Goal: Use online tool/utility: Utilize a website feature to perform a specific function

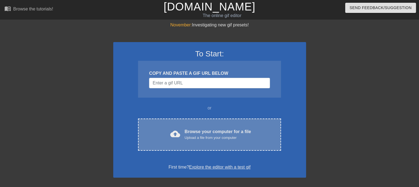
click at [194, 140] on div "Upload a file from your computer" at bounding box center [217, 138] width 66 height 6
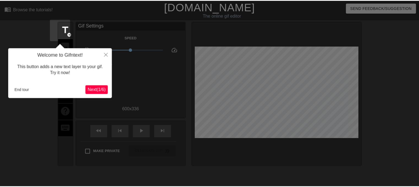
scroll to position [13, 0]
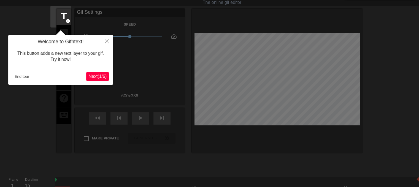
click at [97, 77] on span "Next ( 1 / 6 )" at bounding box center [97, 76] width 18 height 5
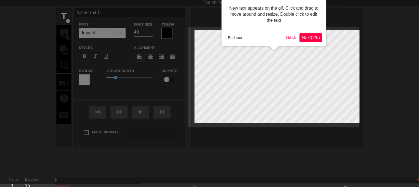
scroll to position [0, 0]
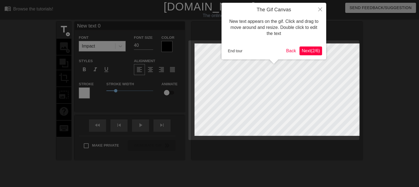
click at [312, 47] on button "Next ( 2 / 6 )" at bounding box center [310, 51] width 23 height 9
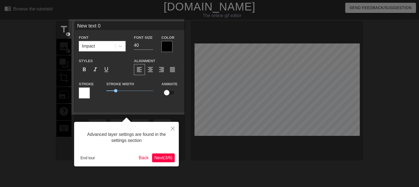
scroll to position [7, 0]
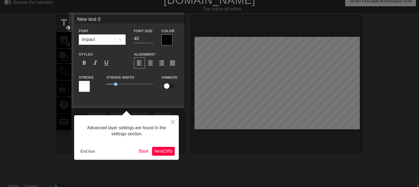
click at [170, 148] on button "Next ( 3 / 6 )" at bounding box center [163, 151] width 23 height 9
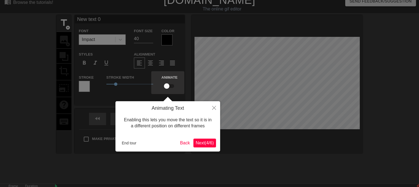
scroll to position [0, 0]
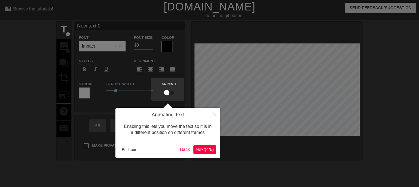
click at [200, 149] on span "Next ( 4 / 6 )" at bounding box center [204, 149] width 18 height 5
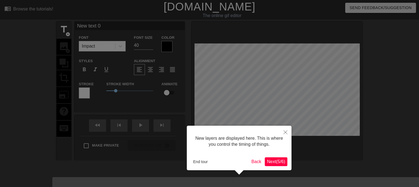
scroll to position [10, 0]
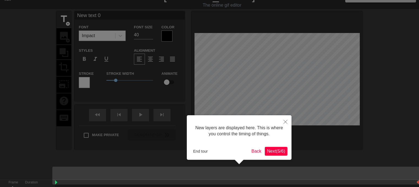
click at [264, 149] on button "Next ( 5 / 6 )" at bounding box center [275, 151] width 23 height 9
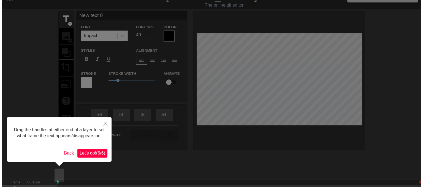
scroll to position [0, 0]
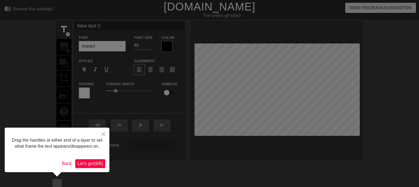
click at [94, 163] on span "Let's go! ( 6 / 6 )" at bounding box center [90, 163] width 26 height 5
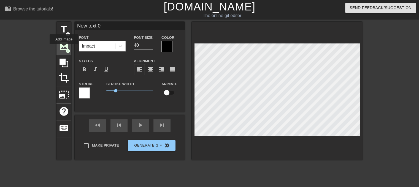
click at [66, 49] on span "add_circle" at bounding box center [68, 51] width 5 height 5
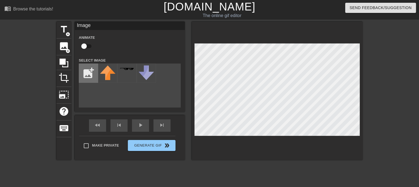
click at [87, 69] on input "file" at bounding box center [88, 73] width 19 height 19
type input "C:\fakepath\u3226919637_Cannon_photography_of_a_Medieval_Gothic_Princess__73339…"
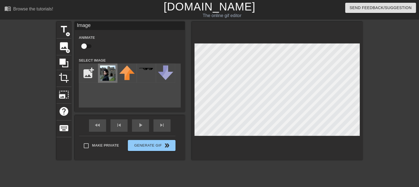
drag, startPoint x: 120, startPoint y: 70, endPoint x: 102, endPoint y: 78, distance: 19.4
click at [102, 78] on img at bounding box center [107, 73] width 15 height 15
click at [63, 80] on span "crop" at bounding box center [64, 78] width 10 height 10
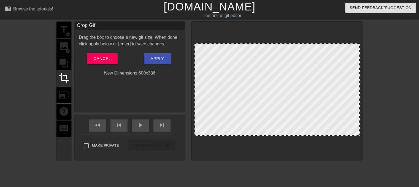
click at [332, 89] on div at bounding box center [276, 89] width 165 height 92
click at [322, 86] on div at bounding box center [276, 89] width 165 height 92
click at [331, 95] on div at bounding box center [276, 89] width 165 height 92
click at [92, 62] on button "Cancel" at bounding box center [102, 59] width 31 height 12
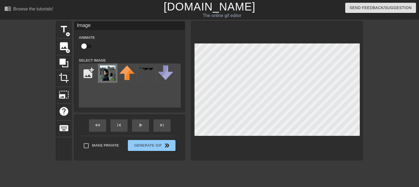
click at [103, 78] on img at bounding box center [107, 73] width 15 height 15
click at [100, 74] on img at bounding box center [107, 73] width 15 height 15
click at [108, 79] on img at bounding box center [107, 73] width 15 height 15
drag, startPoint x: 108, startPoint y: 79, endPoint x: 82, endPoint y: 74, distance: 26.1
click at [82, 74] on input "file" at bounding box center [88, 73] width 19 height 19
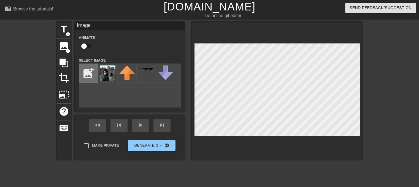
type input "C:\fakepath\thelira no bcgd.png"
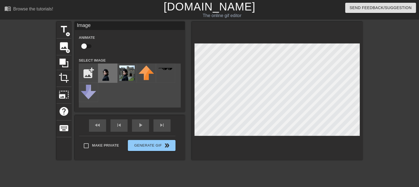
click at [105, 79] on img at bounding box center [107, 73] width 15 height 15
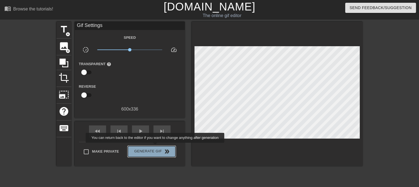
click at [155, 147] on button "Generate Gif double_arrow" at bounding box center [152, 151] width 48 height 11
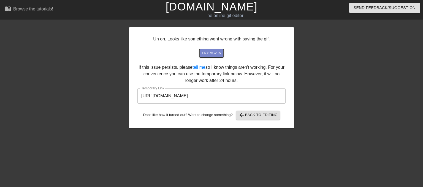
click at [210, 52] on span "try again" at bounding box center [211, 53] width 20 height 6
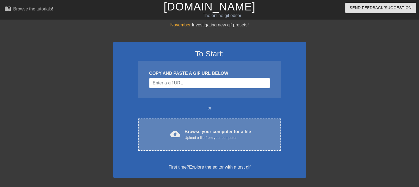
click at [198, 137] on div "Upload a file from your computer" at bounding box center [217, 138] width 66 height 6
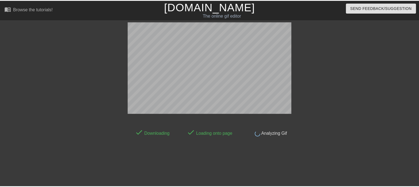
scroll to position [13, 0]
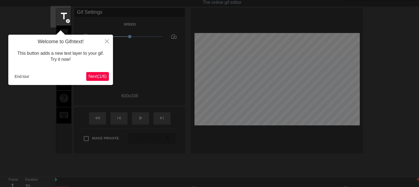
click at [92, 76] on span "Next ( 1 / 6 )" at bounding box center [97, 76] width 18 height 5
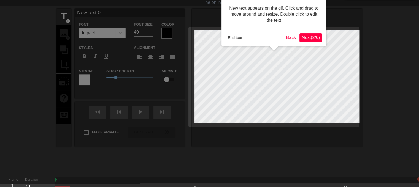
scroll to position [0, 0]
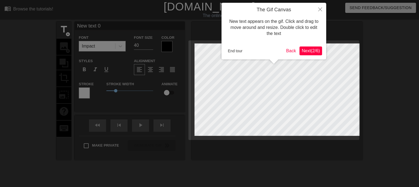
click at [312, 54] on button "Next ( 2 / 6 )" at bounding box center [310, 51] width 23 height 9
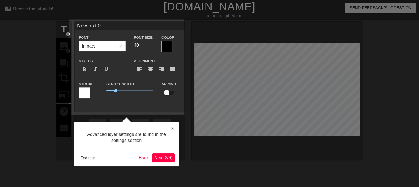
scroll to position [7, 0]
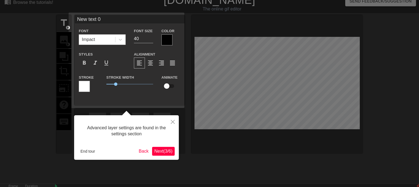
click at [161, 152] on span "Next ( 3 / 6 )" at bounding box center [163, 151] width 18 height 5
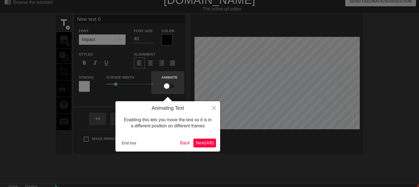
scroll to position [0, 0]
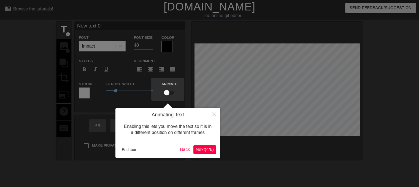
click at [208, 152] on span "Next ( 4 / 6 )" at bounding box center [204, 149] width 18 height 5
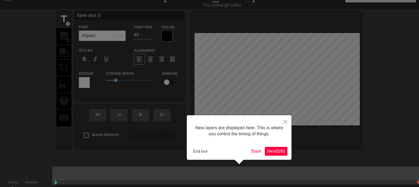
click at [269, 151] on span "Next ( 5 / 6 )" at bounding box center [276, 151] width 18 height 5
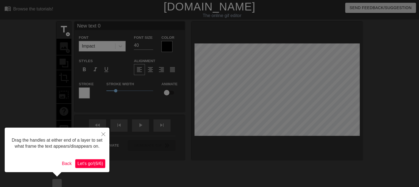
click at [81, 169] on div "Drag the handles at either end of a layer to set what frame the text appears/di…" at bounding box center [57, 150] width 105 height 45
click at [81, 167] on button "Let's go! ( 6 / 6 )" at bounding box center [90, 163] width 30 height 9
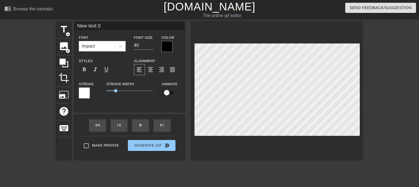
scroll to position [1, 1]
drag, startPoint x: 111, startPoint y: 90, endPoint x: 127, endPoint y: 91, distance: 15.7
click at [129, 91] on span "2.55" at bounding box center [130, 90] width 3 height 3
click at [161, 48] on div at bounding box center [166, 46] width 11 height 11
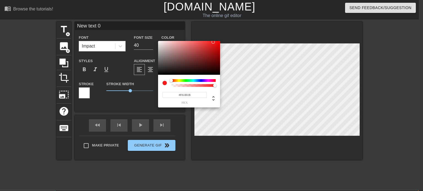
click at [159, 42] on div at bounding box center [189, 58] width 62 height 34
type input "#FFFFFF"
drag, startPoint x: 158, startPoint y: 41, endPoint x: 152, endPoint y: 35, distance: 8.0
click at [152, 35] on div "#FFFFFF hex" at bounding box center [211, 95] width 423 height 191
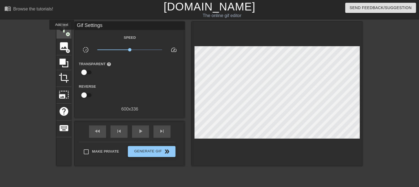
click at [62, 34] on span "title" at bounding box center [64, 29] width 10 height 10
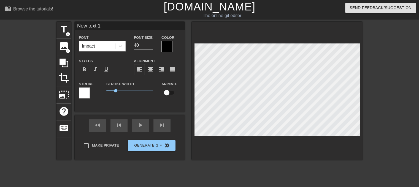
type input "Ne text 1"
type textarea "Ne text 1"
type input "N text 1"
type textarea "N text 1"
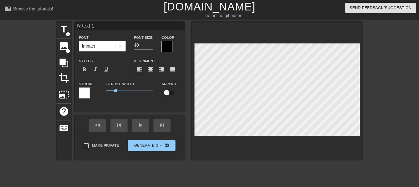
type input "text 1"
type textarea "text 1"
click at [97, 27] on input "text 1" at bounding box center [130, 26] width 110 height 8
type input "t"
type input "New text 0"
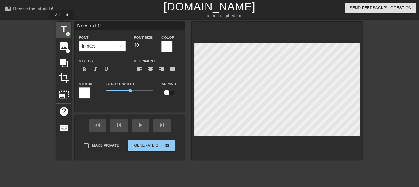
drag, startPoint x: 99, startPoint y: 25, endPoint x: 62, endPoint y: 24, distance: 37.4
click at [62, 24] on div "title add_circle image add_circle crop photo_size_select_large help keyboard Ne…" at bounding box center [209, 91] width 306 height 138
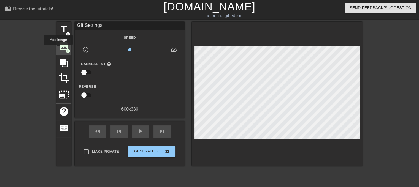
click at [59, 49] on span "image" at bounding box center [64, 46] width 10 height 10
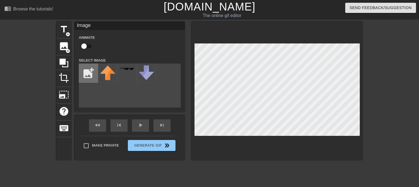
drag, startPoint x: 103, startPoint y: 70, endPoint x: 94, endPoint y: 75, distance: 9.8
click at [94, 75] on input "file" at bounding box center [88, 73] width 19 height 19
type input "C:\fakepath\thelira no bcgd.png"
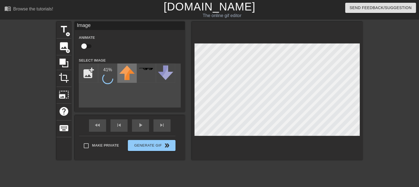
click at [123, 80] on img at bounding box center [126, 73] width 15 height 15
click at [104, 76] on img at bounding box center [107, 73] width 15 height 15
click at [102, 79] on img at bounding box center [107, 73] width 15 height 15
click at [82, 45] on input "checkbox" at bounding box center [83, 46] width 31 height 10
checkbox input "true"
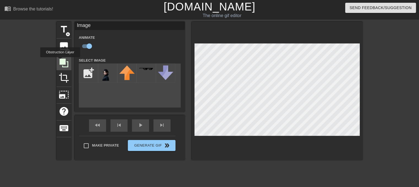
click at [60, 61] on icon at bounding box center [63, 63] width 9 height 9
click at [61, 61] on icon at bounding box center [63, 63] width 9 height 9
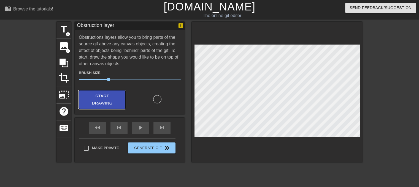
click at [100, 97] on span "Start Drawing" at bounding box center [102, 99] width 34 height 15
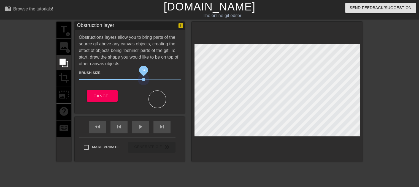
drag, startPoint x: 103, startPoint y: 78, endPoint x: 141, endPoint y: 84, distance: 38.4
click at [141, 84] on div "Brush Size 64" at bounding box center [130, 76] width 110 height 15
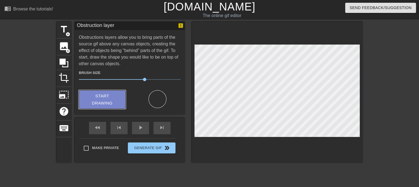
click at [100, 96] on span "Start Drawing" at bounding box center [102, 99] width 34 height 15
click at [115, 93] on span "Start Drawing" at bounding box center [102, 99] width 34 height 15
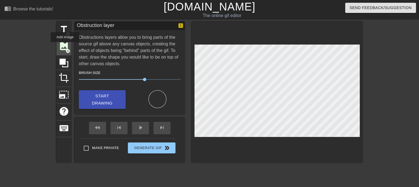
click at [65, 46] on span "image" at bounding box center [64, 46] width 10 height 10
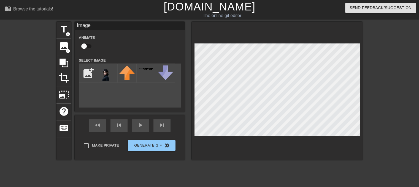
click at [215, 156] on div at bounding box center [277, 91] width 171 height 138
checkbox input "true"
click at [62, 58] on icon at bounding box center [64, 63] width 10 height 10
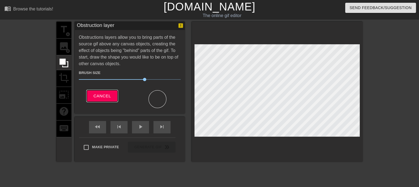
click at [106, 94] on span "Cancel" at bounding box center [101, 95] width 17 height 7
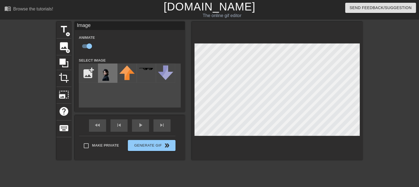
click at [104, 76] on img at bounding box center [107, 73] width 15 height 15
click at [59, 61] on icon at bounding box center [63, 63] width 9 height 9
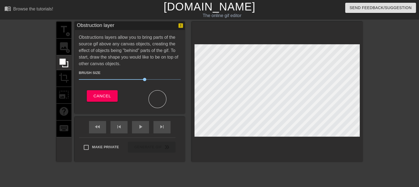
click at [152, 99] on div at bounding box center [157, 99] width 18 height 18
click at [97, 129] on div "fast_rewind" at bounding box center [97, 127] width 17 height 12
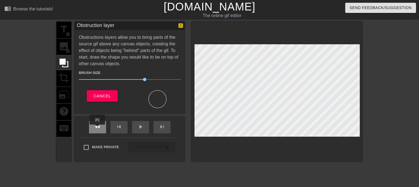
click at [97, 129] on div "fast_rewind" at bounding box center [97, 127] width 17 height 12
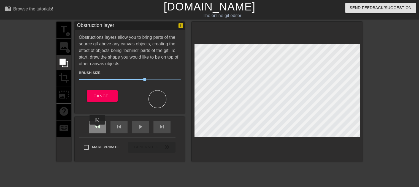
click at [97, 129] on div "fast_rewind" at bounding box center [97, 127] width 17 height 12
click at [97, 127] on span "fast_rewind" at bounding box center [97, 127] width 7 height 7
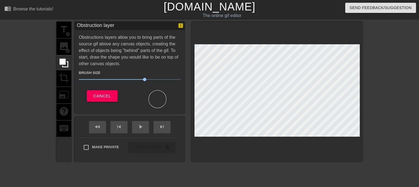
click at [150, 99] on div at bounding box center [157, 99] width 18 height 18
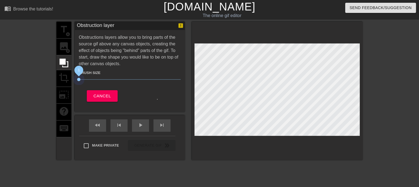
drag, startPoint x: 142, startPoint y: 79, endPoint x: 59, endPoint y: 78, distance: 82.8
click at [59, 78] on div "title add_circle image add_circle crop photo_size_select_large help keyboard Ob…" at bounding box center [209, 91] width 306 height 138
click at [97, 93] on span "Cancel" at bounding box center [101, 95] width 17 height 7
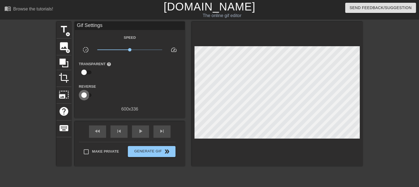
click at [81, 96] on input "checkbox" at bounding box center [83, 95] width 31 height 10
click at [81, 96] on input "checkbox" at bounding box center [88, 95] width 31 height 10
checkbox input "false"
click at [82, 73] on input "checkbox" at bounding box center [83, 72] width 31 height 10
checkbox input "true"
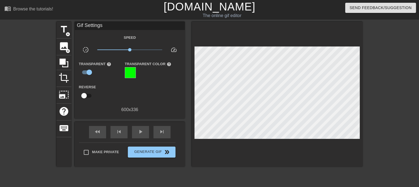
click at [128, 75] on div at bounding box center [130, 72] width 11 height 11
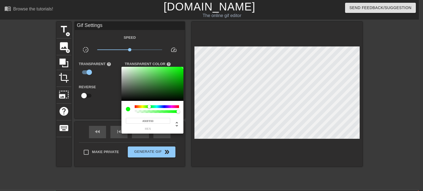
drag, startPoint x: 256, startPoint y: 97, endPoint x: 252, endPoint y: 108, distance: 12.5
click at [252, 108] on div at bounding box center [211, 95] width 423 height 191
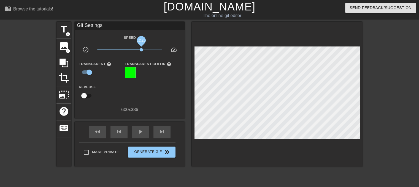
drag, startPoint x: 126, startPoint y: 49, endPoint x: 138, endPoint y: 50, distance: 12.1
click at [140, 50] on span "x2.26" at bounding box center [141, 49] width 3 height 3
click at [80, 95] on input "checkbox" at bounding box center [83, 96] width 31 height 10
click at [88, 95] on input "checkbox" at bounding box center [88, 96] width 31 height 10
checkbox input "false"
